Goal: Information Seeking & Learning: Learn about a topic

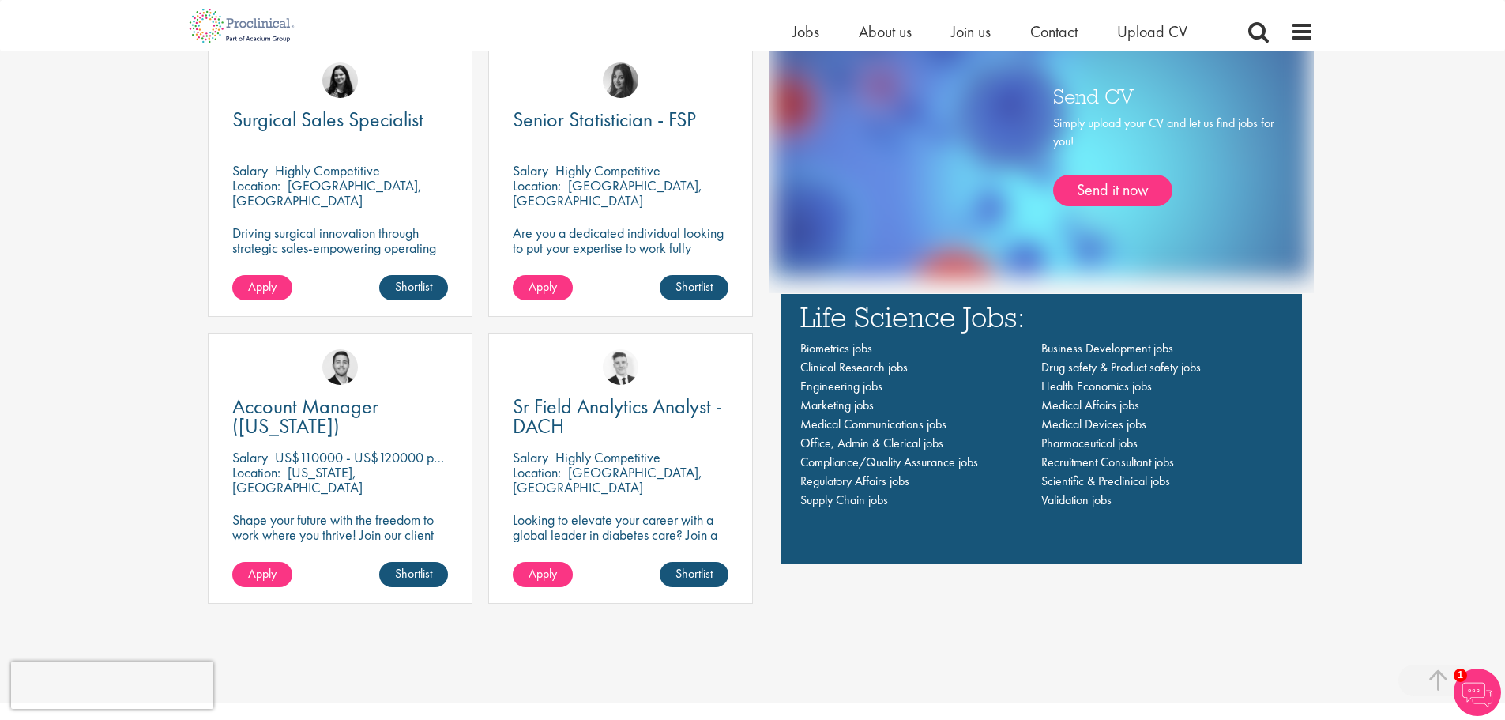
scroll to position [1185, 0]
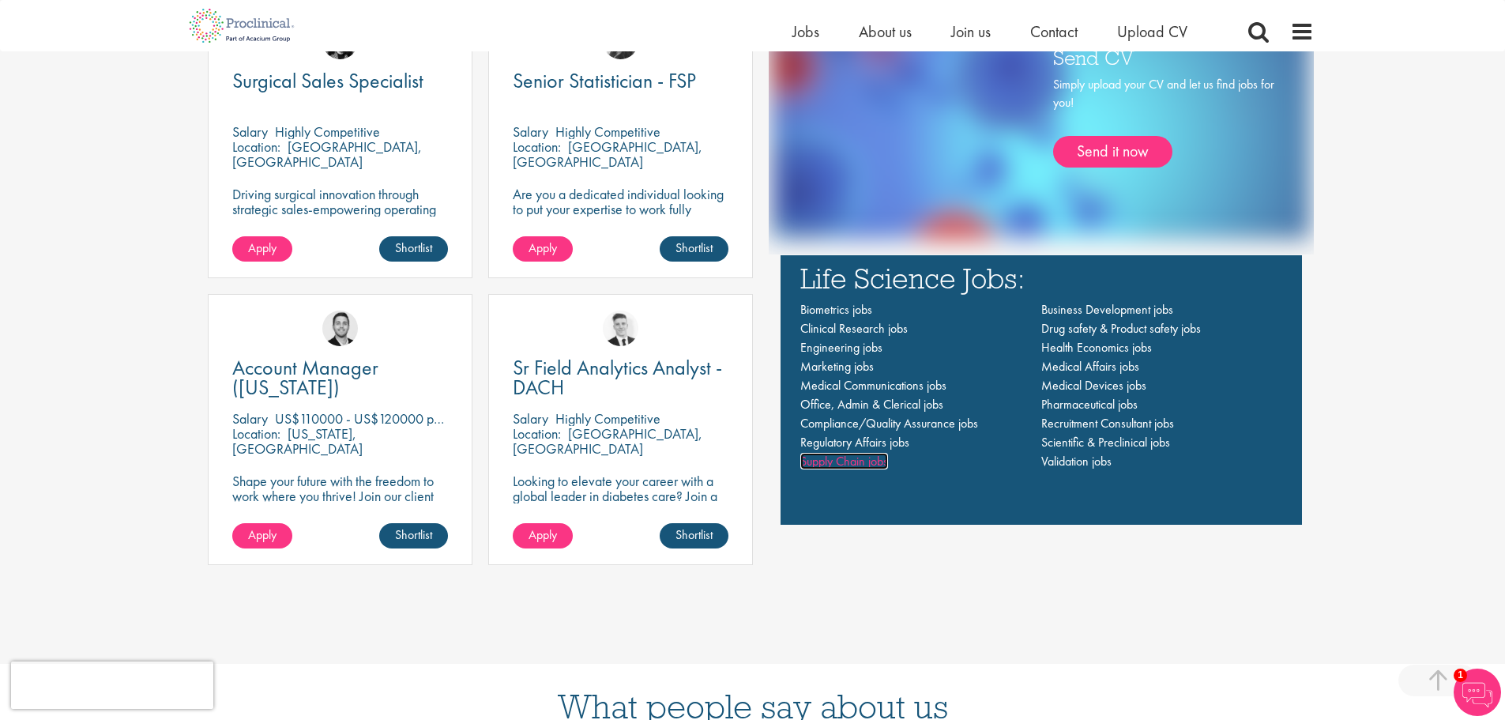
click at [840, 464] on span "Supply Chain jobs" at bounding box center [844, 461] width 88 height 17
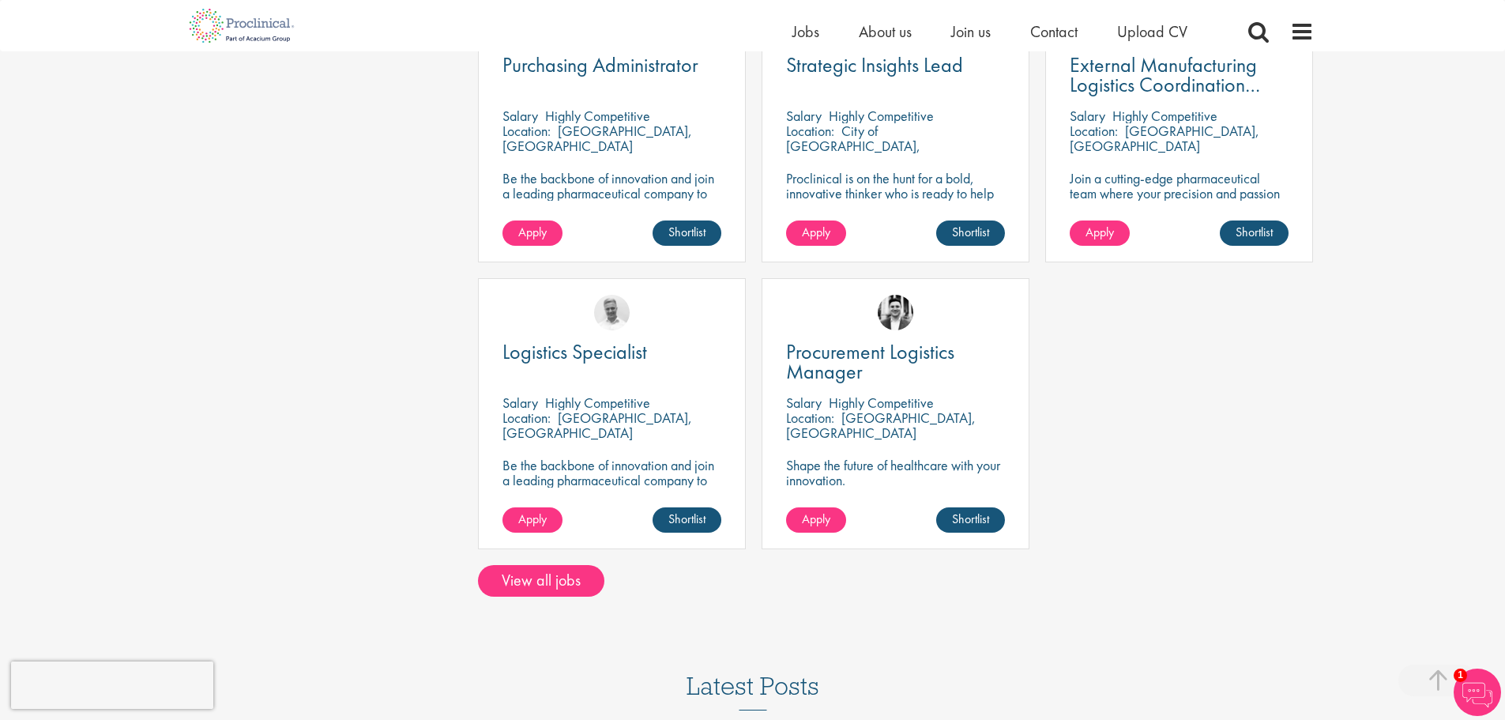
scroll to position [711, 0]
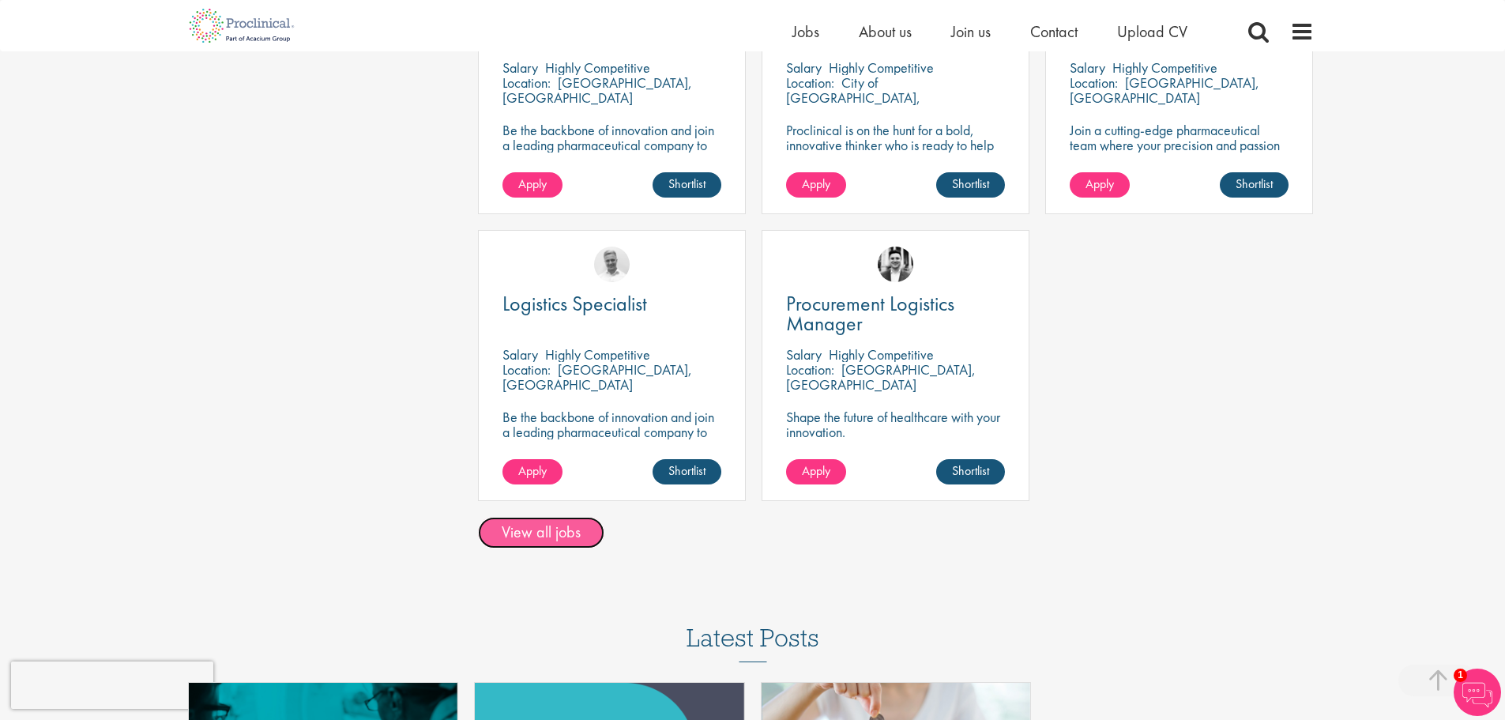
click at [552, 533] on link "View all jobs" at bounding box center [541, 533] width 126 height 32
